Goal: Task Accomplishment & Management: Use online tool/utility

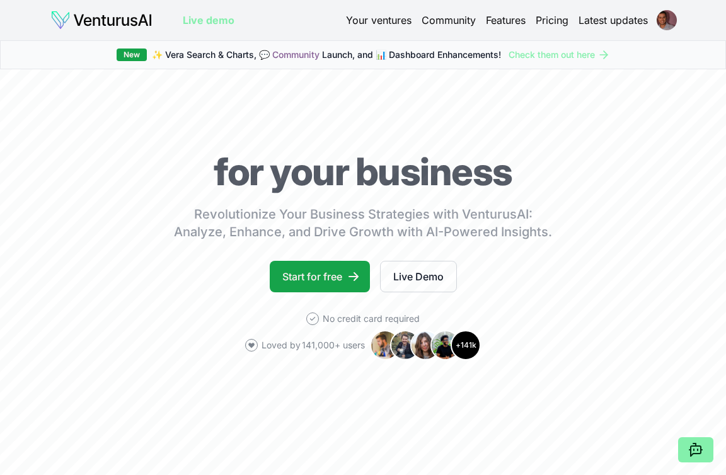
scroll to position [4, 0]
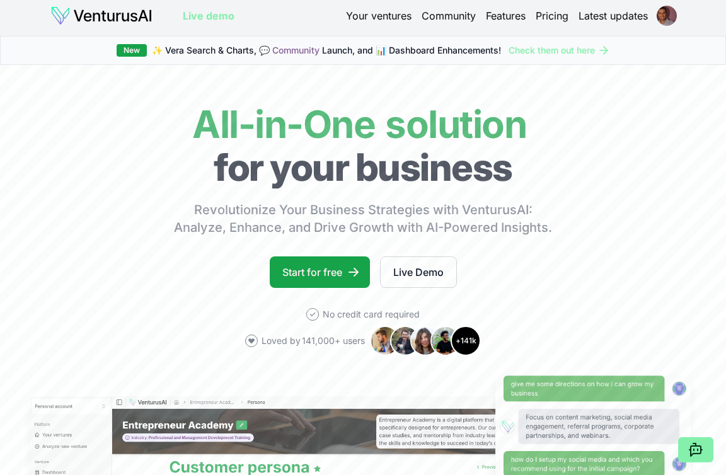
click at [533, 54] on link "Check them out here" at bounding box center [559, 50] width 101 height 13
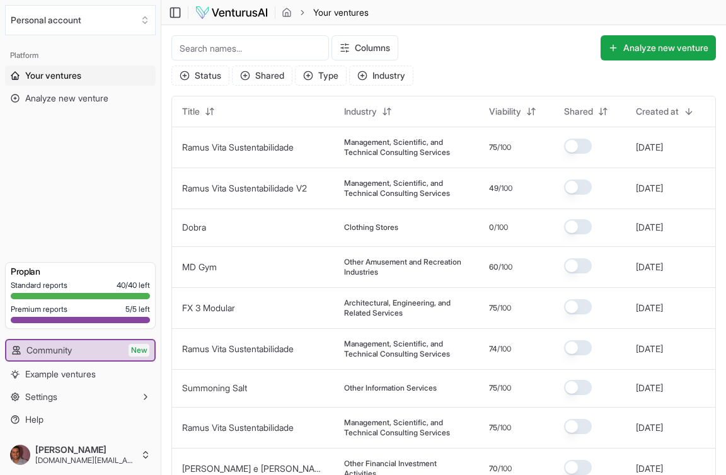
click at [38, 80] on span "Your ventures" at bounding box center [53, 75] width 56 height 13
click at [226, 13] on img at bounding box center [232, 12] width 74 height 15
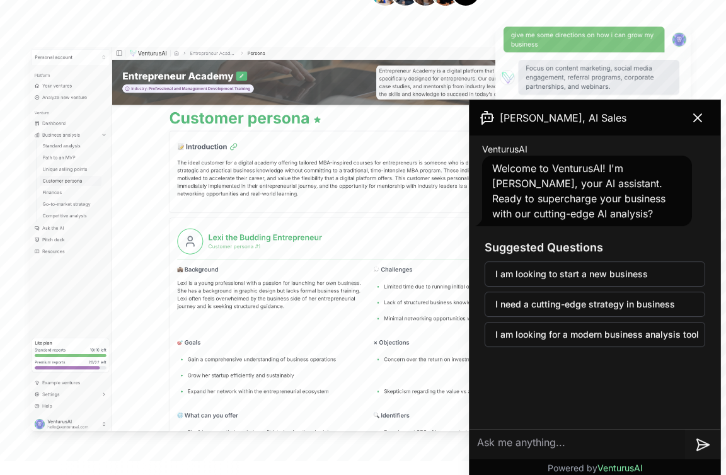
scroll to position [355, 0]
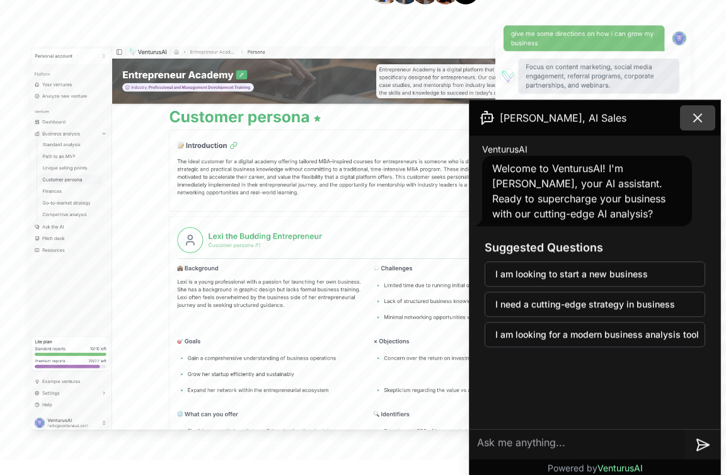
click at [703, 120] on icon at bounding box center [697, 118] width 15 height 15
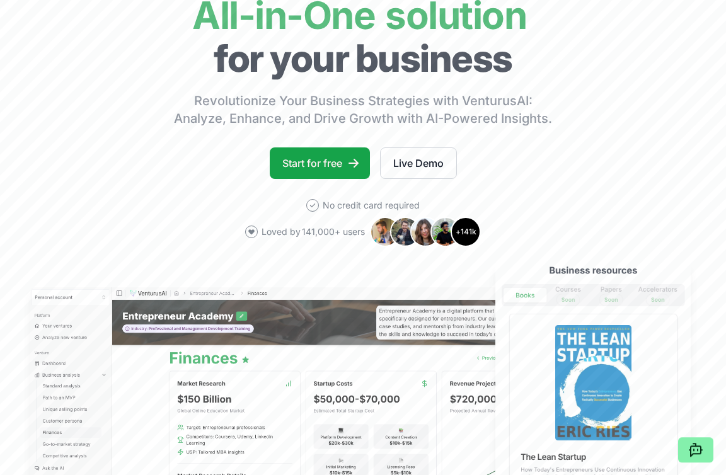
scroll to position [0, 0]
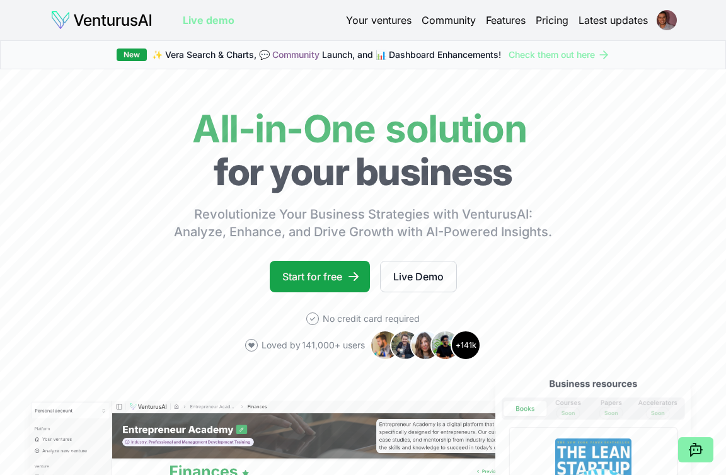
click at [368, 19] on link "Your ventures" at bounding box center [379, 20] width 66 height 15
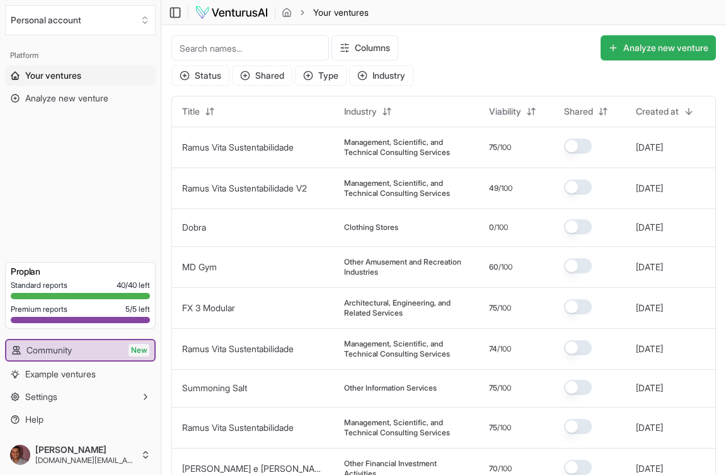
click at [675, 47] on button "Analyze new venture" at bounding box center [658, 47] width 115 height 25
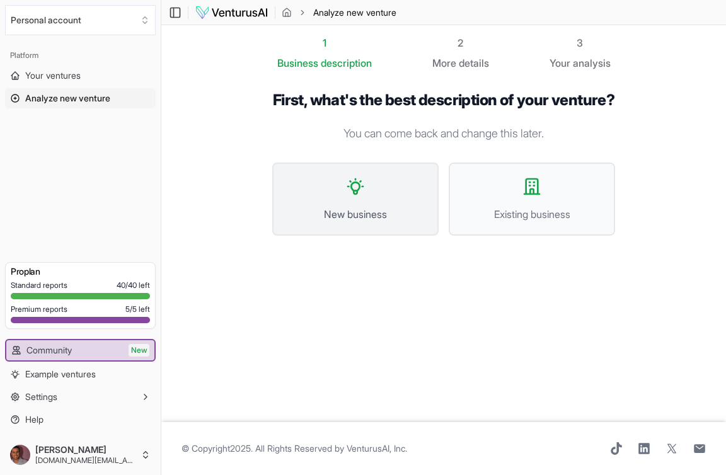
click at [406, 222] on span "New business" at bounding box center [355, 214] width 139 height 15
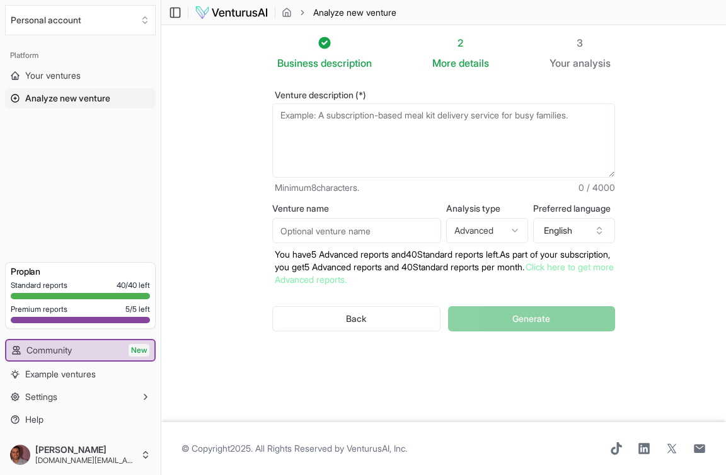
click at [323, 142] on textarea "Venture description (*)" at bounding box center [443, 140] width 343 height 74
click at [314, 138] on textarea "Venture description (*)" at bounding box center [443, 140] width 343 height 74
paste textarea "APOLINNE é uma marca de joias de alto padrão que une o design minimalista conte…"
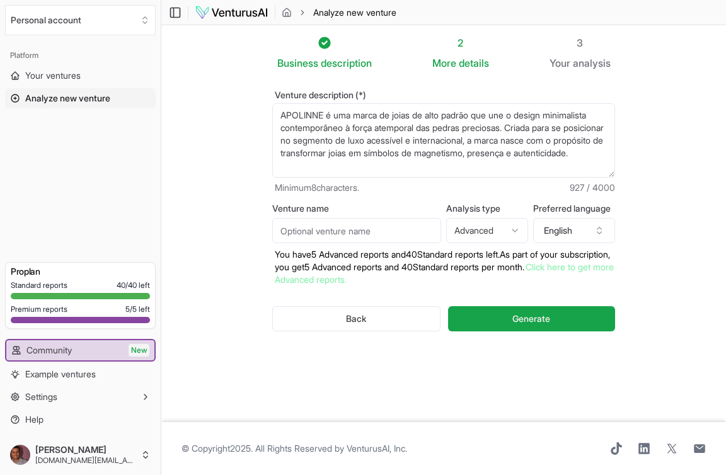
scroll to position [214, 0]
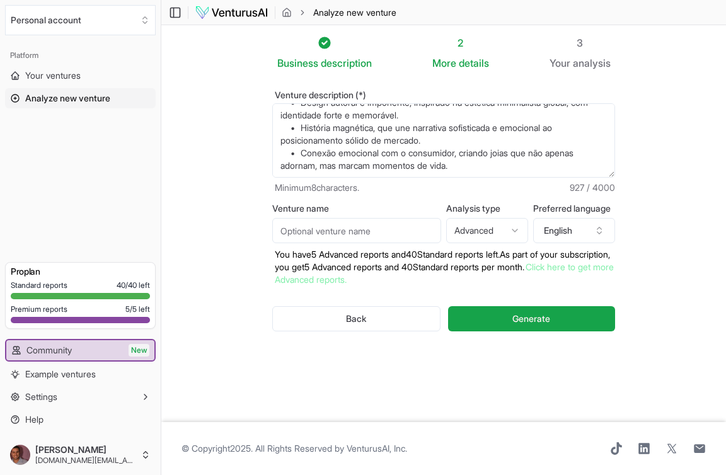
click at [505, 168] on textarea "APOLINNE é uma marca de joias de alto padrão que une o design minimalista conte…" at bounding box center [443, 140] width 343 height 74
click at [513, 168] on textarea "APOLINNE é uma marca de joias de alto padrão que une o design minimalista conte…" at bounding box center [443, 140] width 343 height 74
click at [289, 171] on textarea "APOLINNE é uma marca de joias de alto padrão que une o design minimalista conte…" at bounding box center [443, 140] width 343 height 74
paste textarea "Modelo de Negócio A APOLINNE nasce estruturada para escalar de forma sustentáve…"
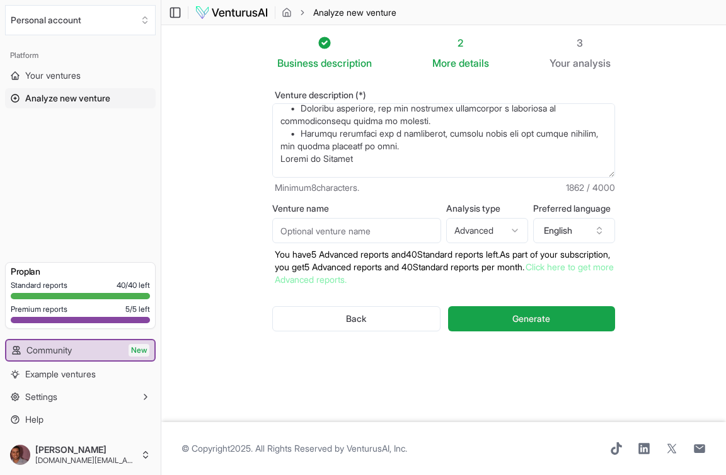
scroll to position [555, 0]
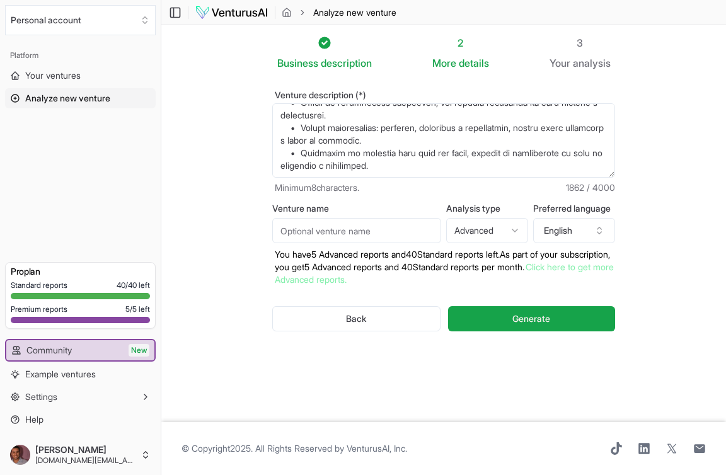
type textarea "LOREMIPS d sit ametc ad elits do eius tempor inc utl e dolore magnaaliqua enima…"
click at [381, 234] on input "Venture name" at bounding box center [356, 230] width 169 height 25
type input "Apolinne"
click at [583, 238] on button "English" at bounding box center [574, 230] width 82 height 25
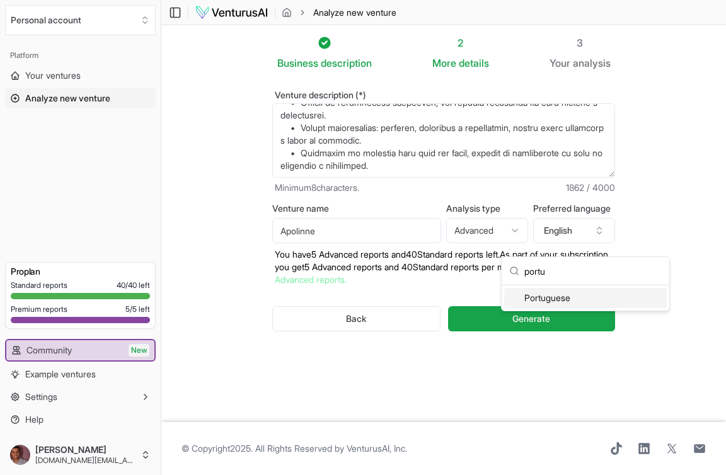
type input "portu"
click at [597, 298] on div "Portuguese" at bounding box center [585, 298] width 163 height 20
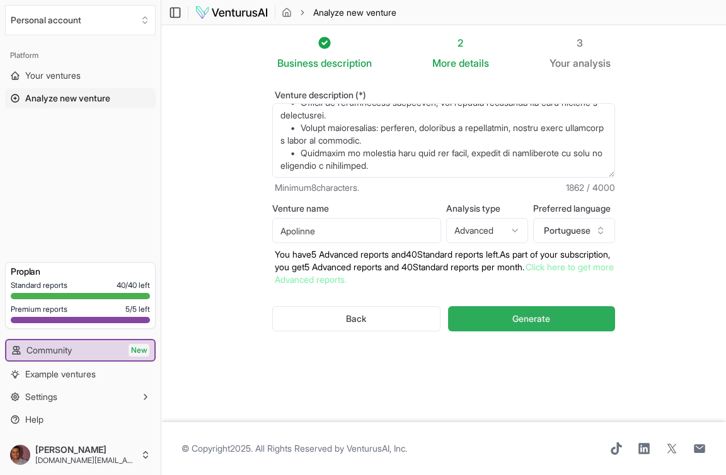
click at [557, 332] on button "Generate" at bounding box center [531, 318] width 167 height 25
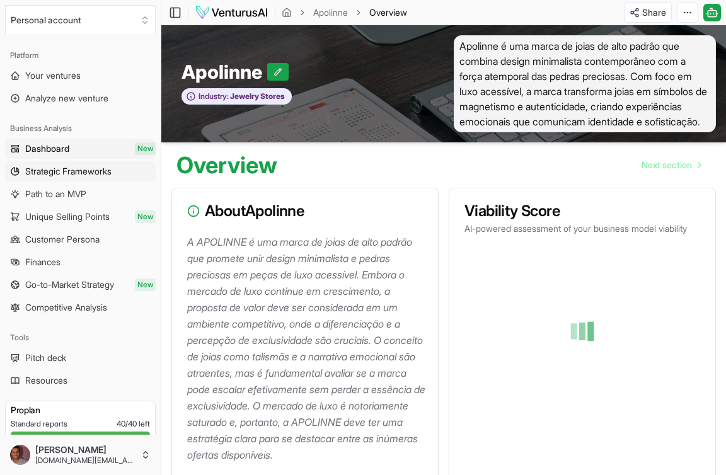
click at [23, 166] on link "Strategic Frameworks" at bounding box center [80, 171] width 151 height 20
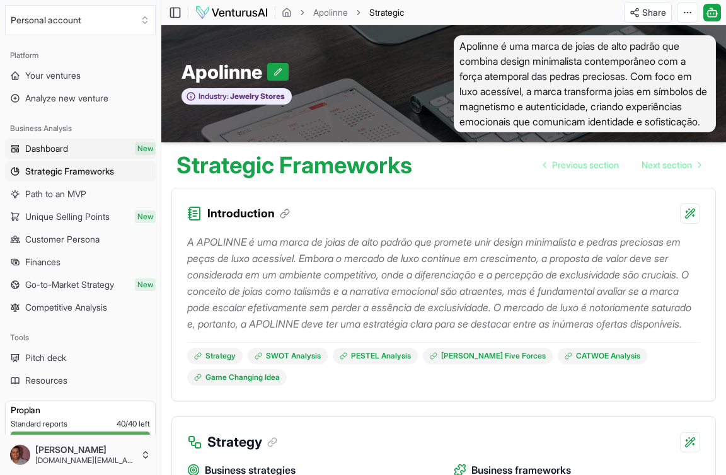
click at [33, 149] on span "Dashboard" at bounding box center [46, 148] width 43 height 13
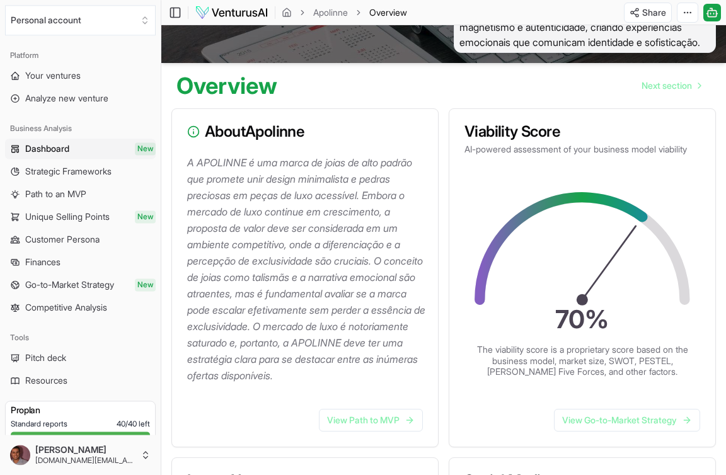
scroll to position [78, 0]
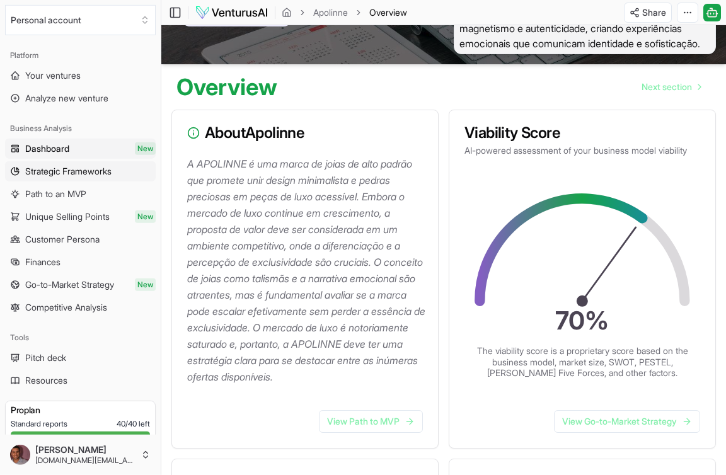
click at [72, 172] on span "Strategic Frameworks" at bounding box center [68, 171] width 86 height 13
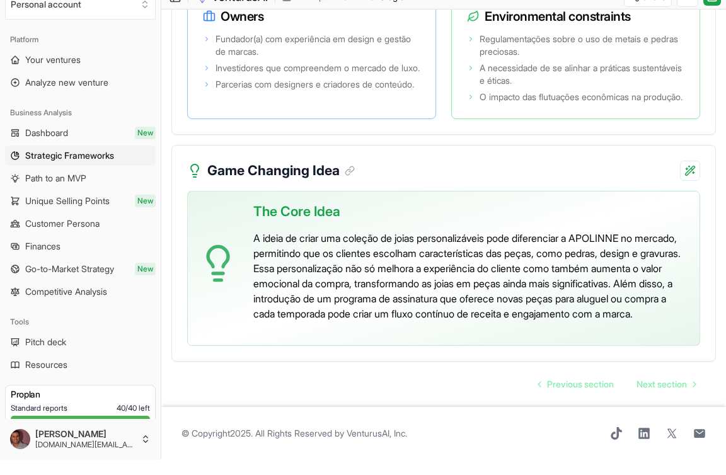
scroll to position [2899, 0]
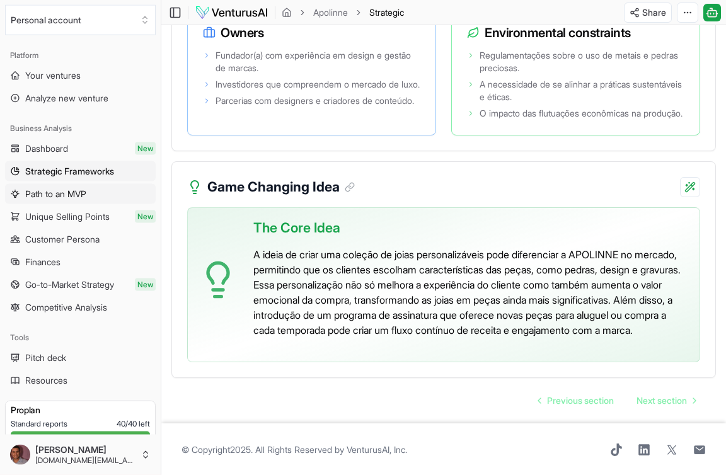
click at [37, 196] on span "Path to an MVP" at bounding box center [55, 194] width 61 height 13
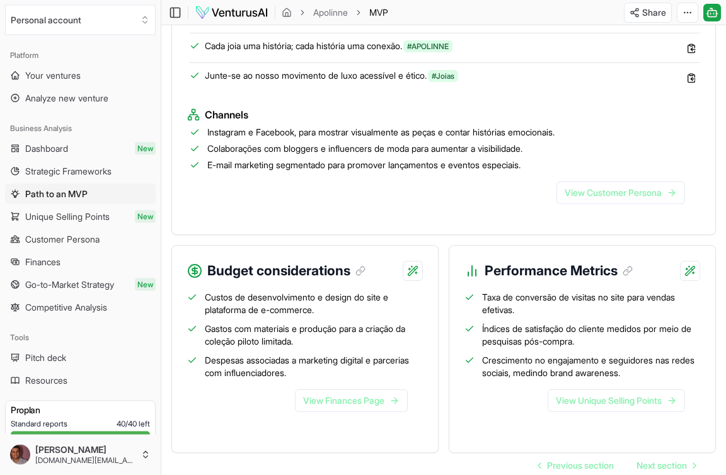
scroll to position [1257, 0]
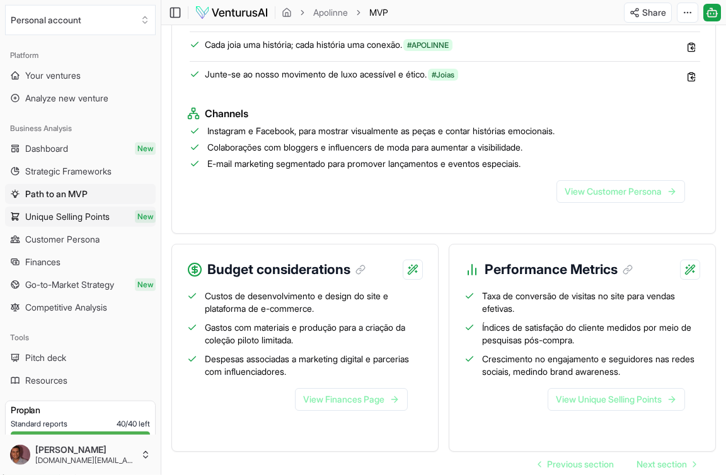
click at [43, 218] on span "Unique Selling Points" at bounding box center [67, 217] width 84 height 13
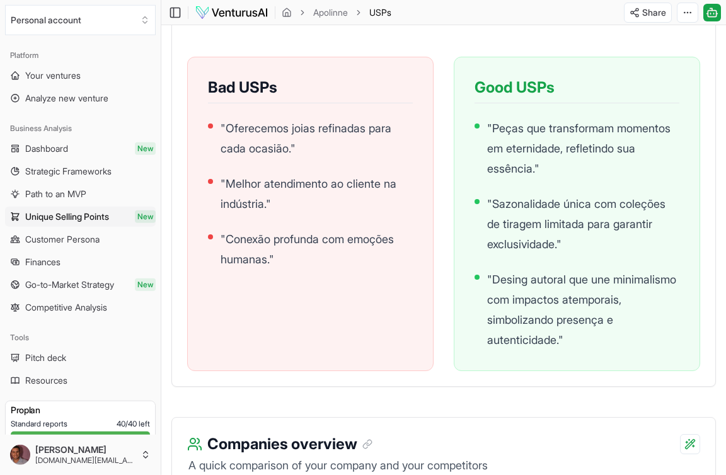
scroll to position [1541, 0]
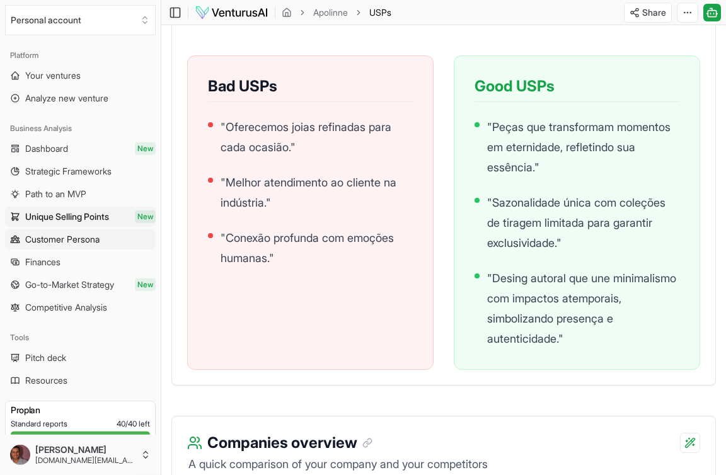
click at [46, 241] on span "Customer Persona" at bounding box center [62, 239] width 74 height 13
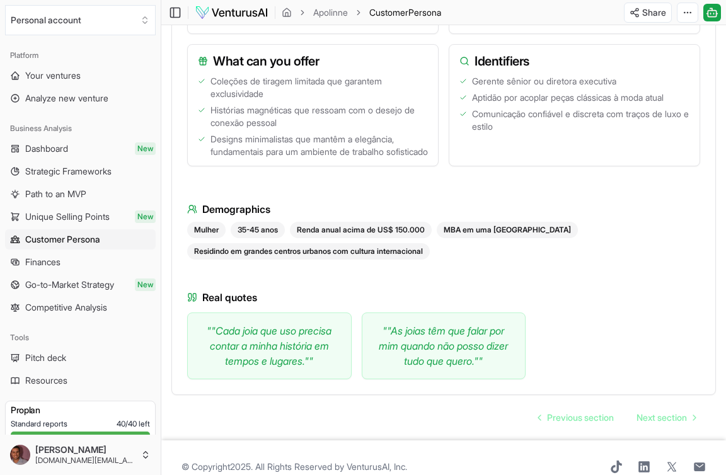
scroll to position [685, 0]
click at [40, 267] on span "Finances" at bounding box center [42, 262] width 35 height 13
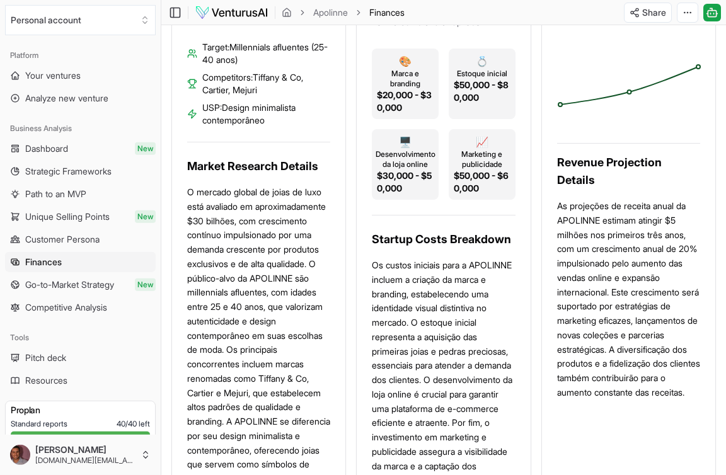
scroll to position [601, 0]
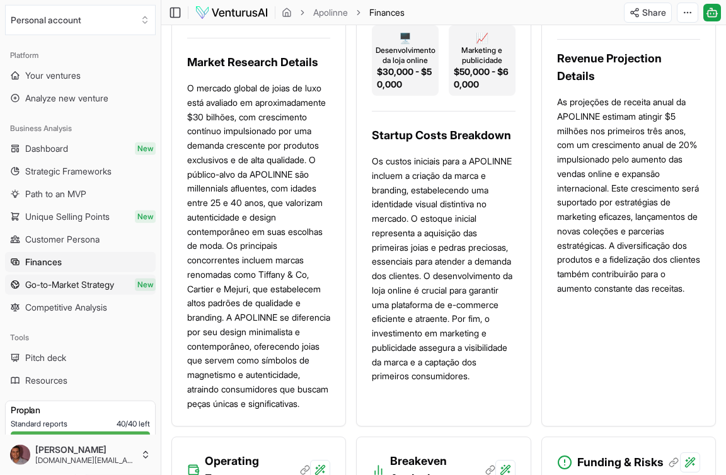
click at [41, 286] on span "Go-to-Market Strategy" at bounding box center [69, 285] width 89 height 13
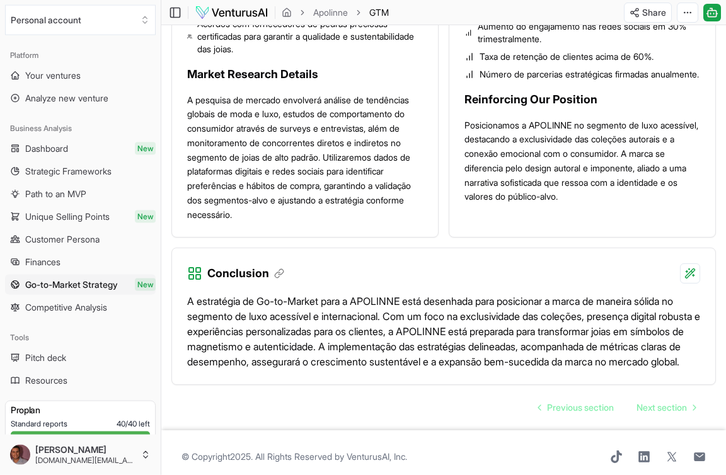
scroll to position [1809, 0]
